Goal: Information Seeking & Learning: Check status

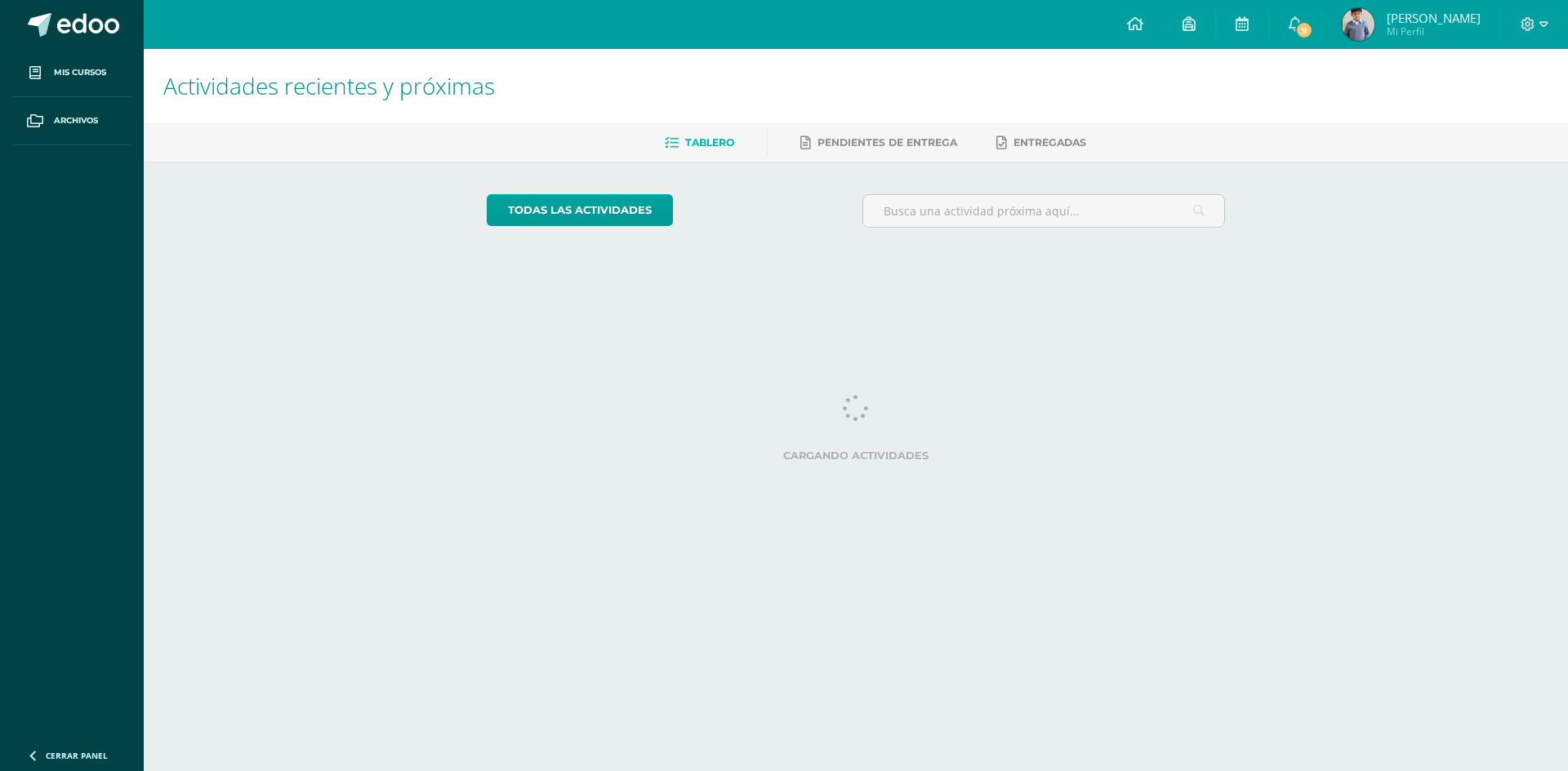
click at [534, 274] on html "Mis cursos Archivos Cerrar panel Artes Industriales Primero Básico "D" Ciencias…" at bounding box center [784, 136] width 1568 height 274
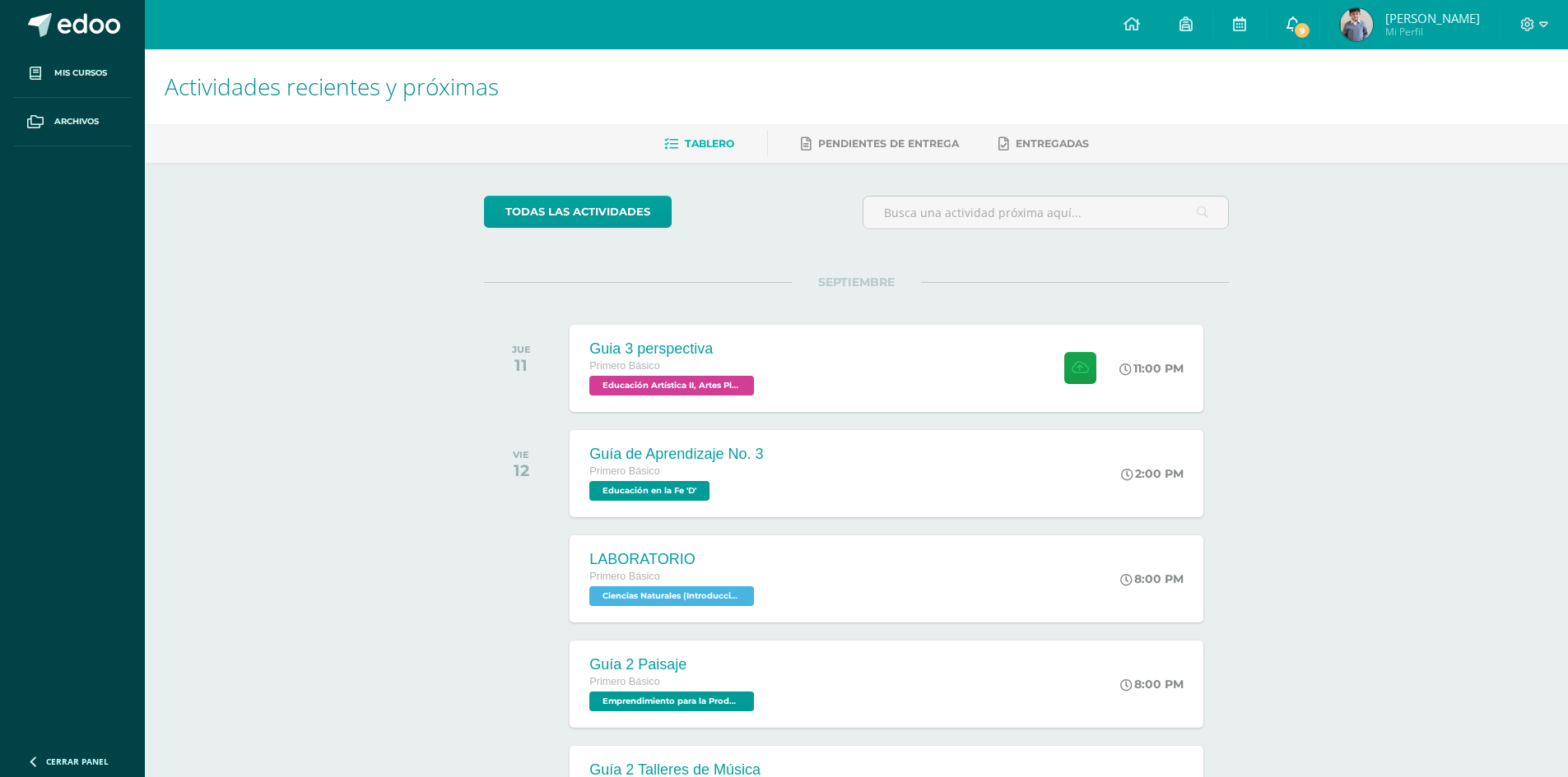
click at [1315, 36] on link "9" at bounding box center [1293, 24] width 53 height 49
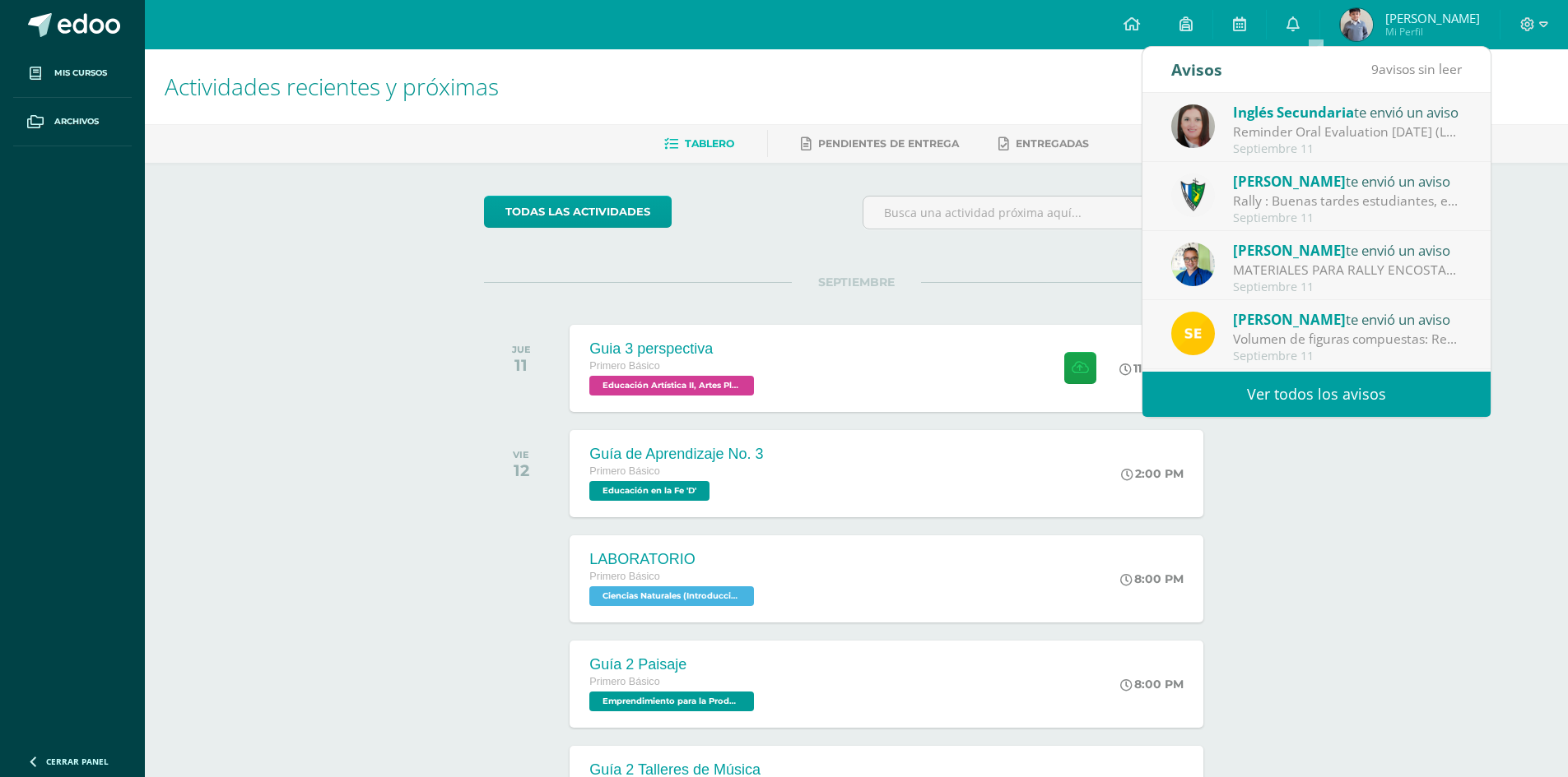
click at [1414, 386] on link "Ver todos los avisos" at bounding box center [1315, 395] width 348 height 45
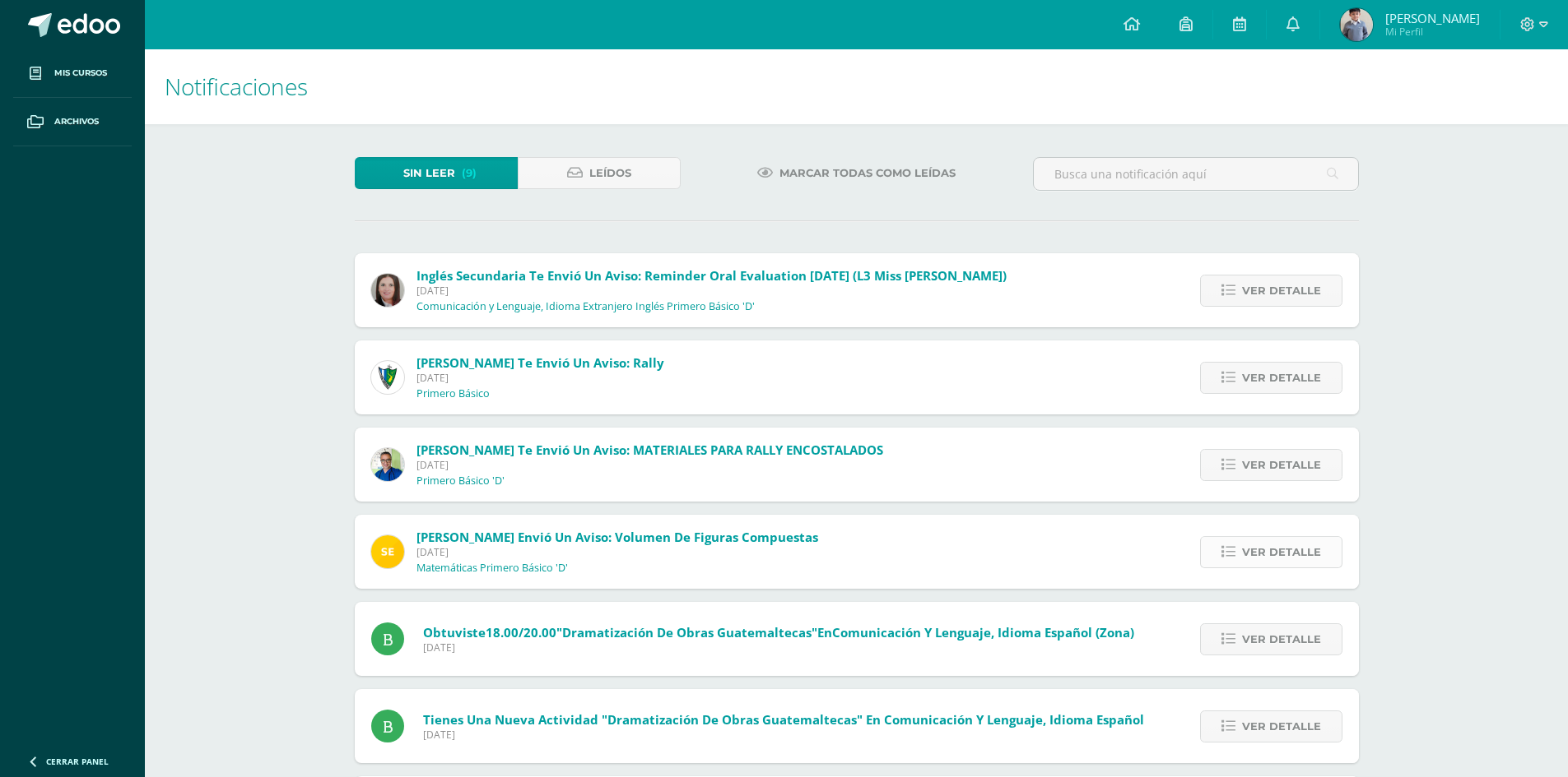
click at [1257, 557] on span "Ver detalle" at bounding box center [1282, 552] width 79 height 30
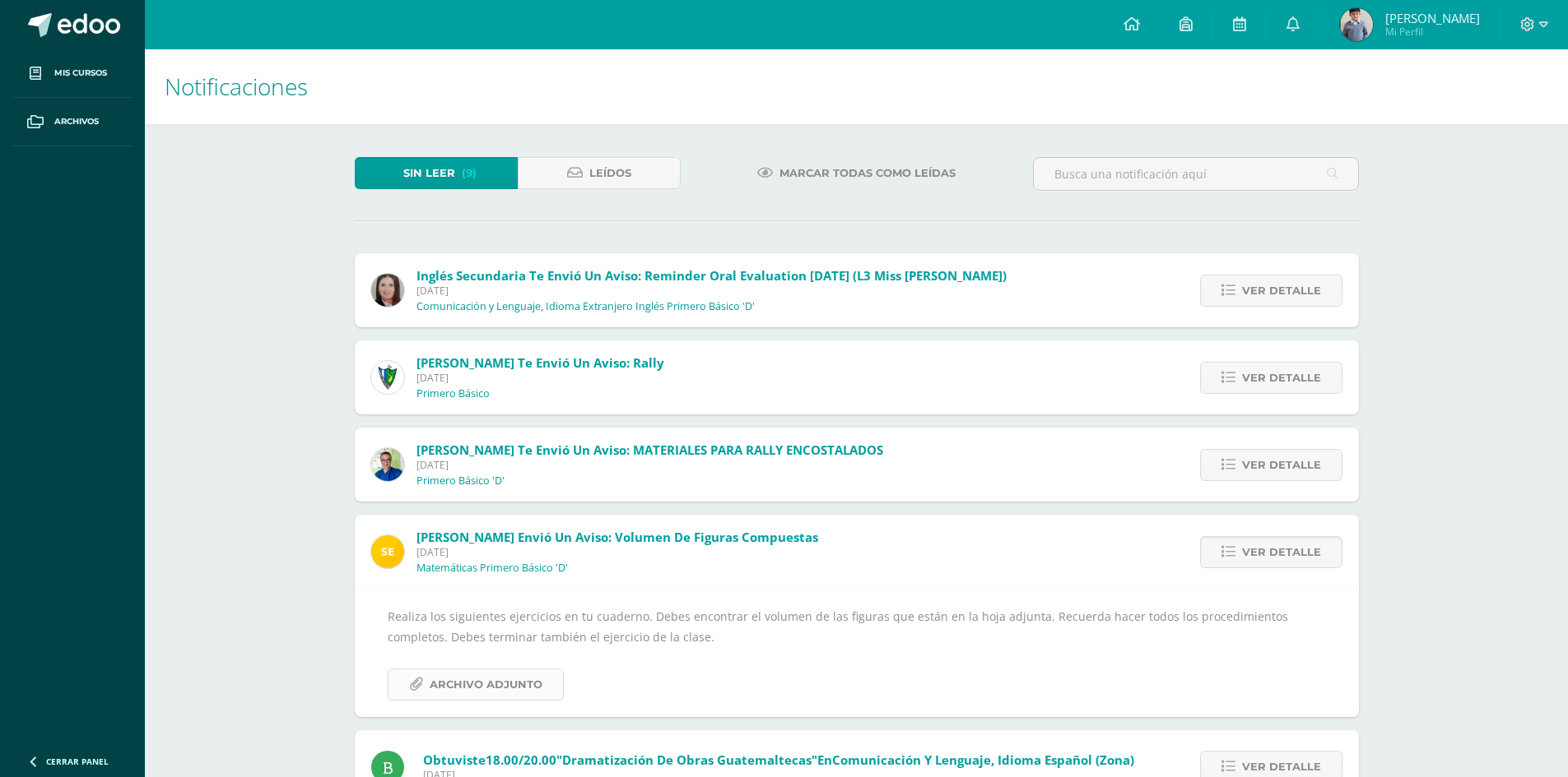
click at [490, 680] on span "Archivo Adjunto" at bounding box center [486, 685] width 113 height 30
